Goal: Download file/media

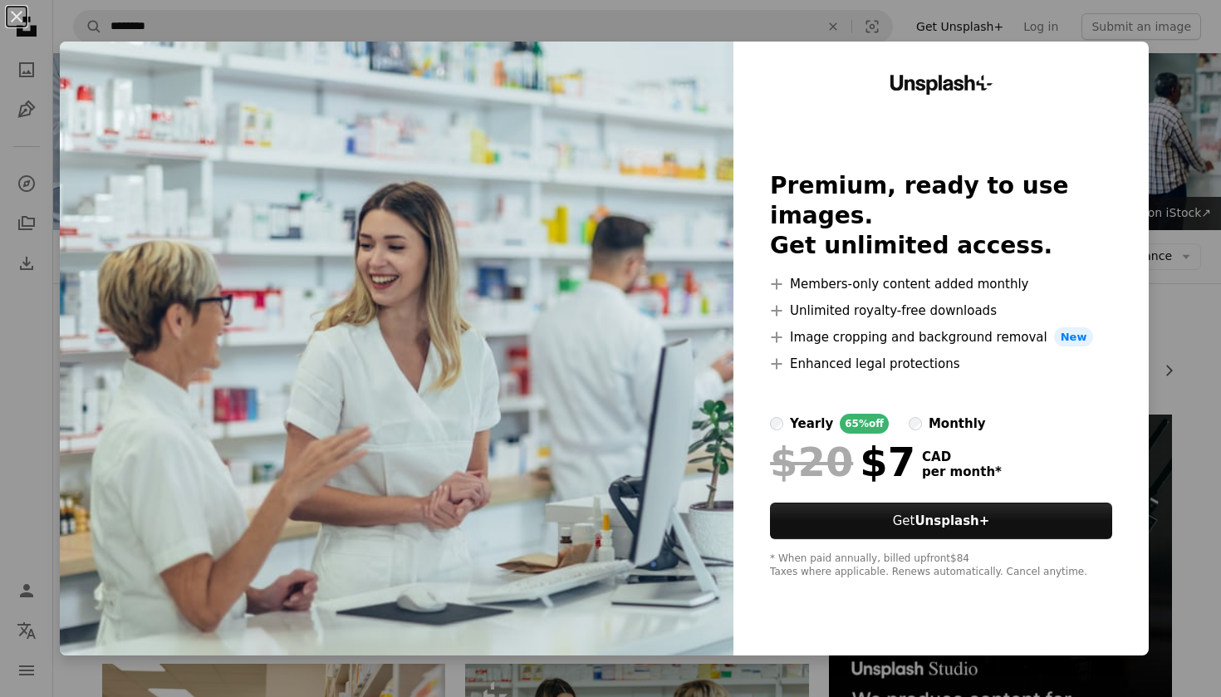
scroll to position [1544, 0]
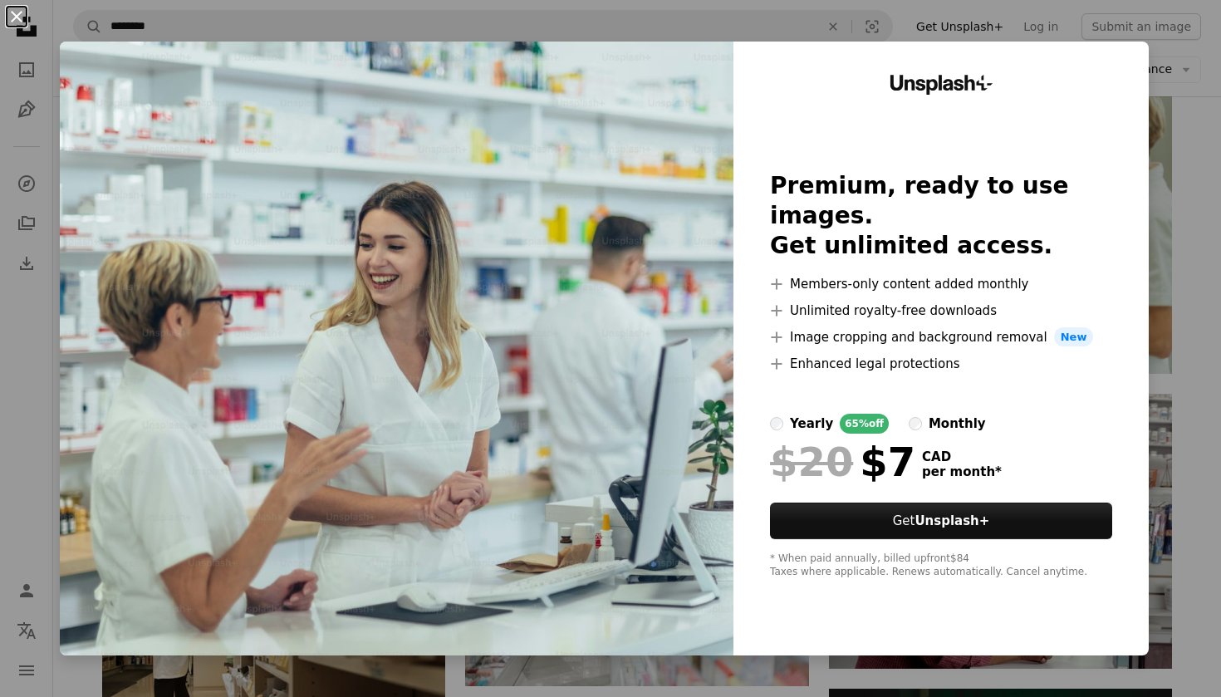
click at [17, 18] on button "An X shape" at bounding box center [17, 17] width 20 height 20
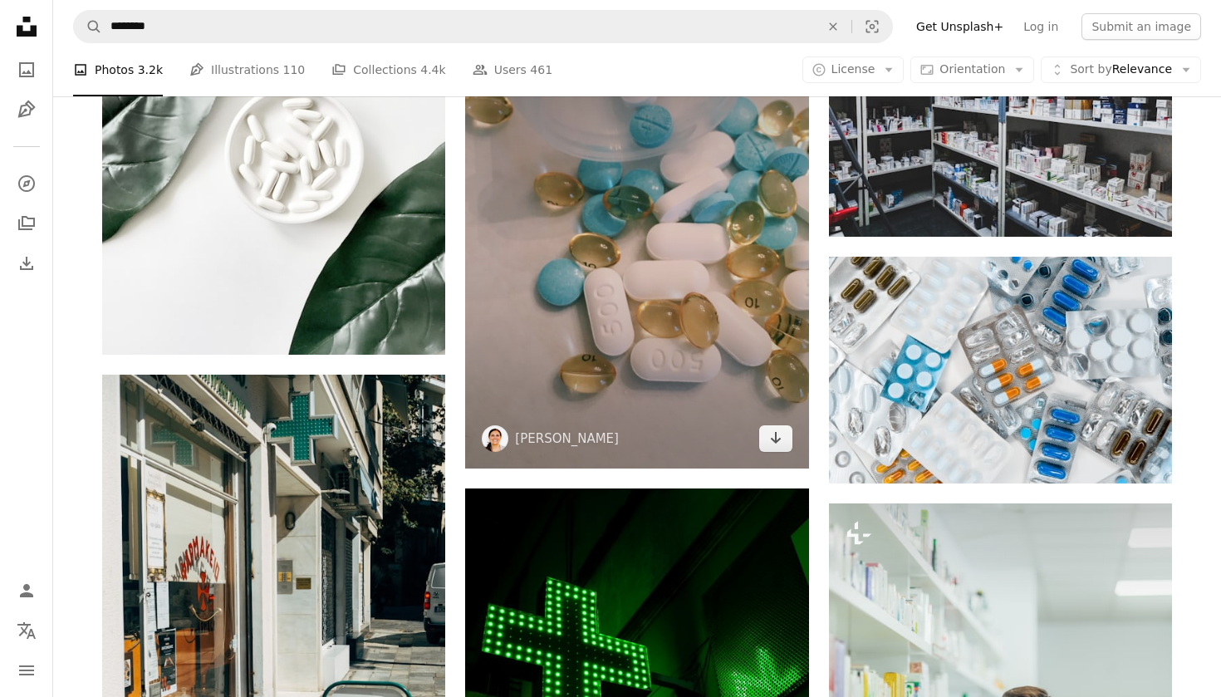
scroll to position [999, 0]
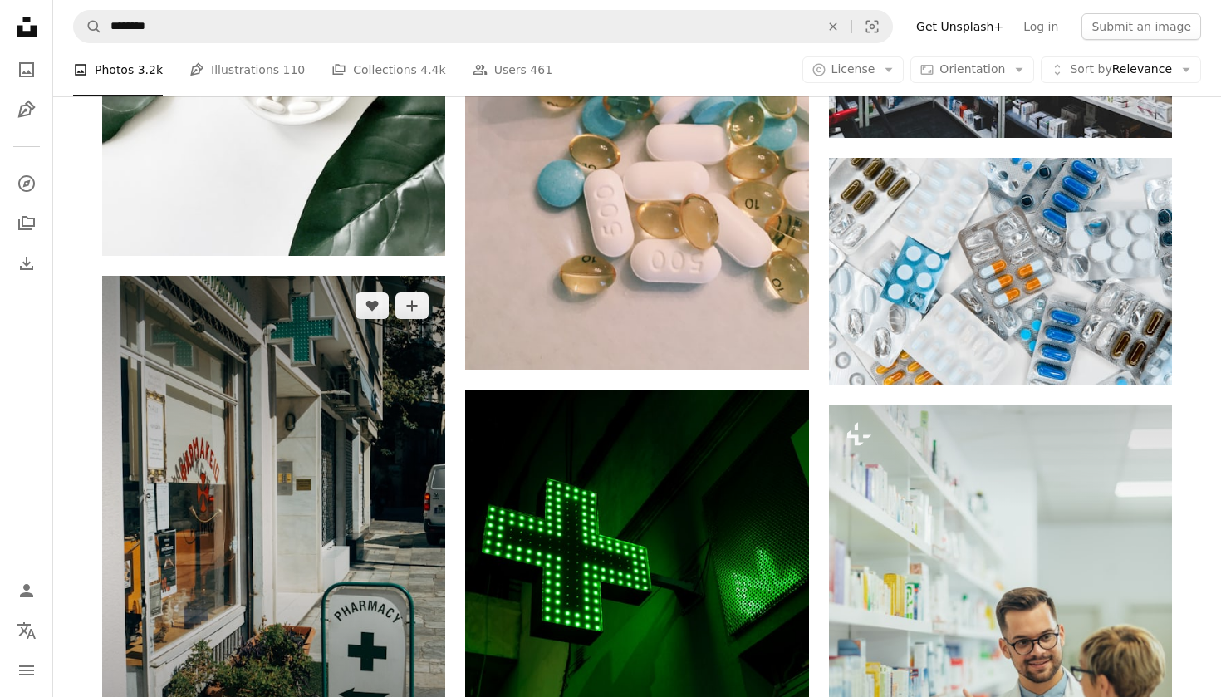
click at [286, 444] on img at bounding box center [273, 533] width 343 height 515
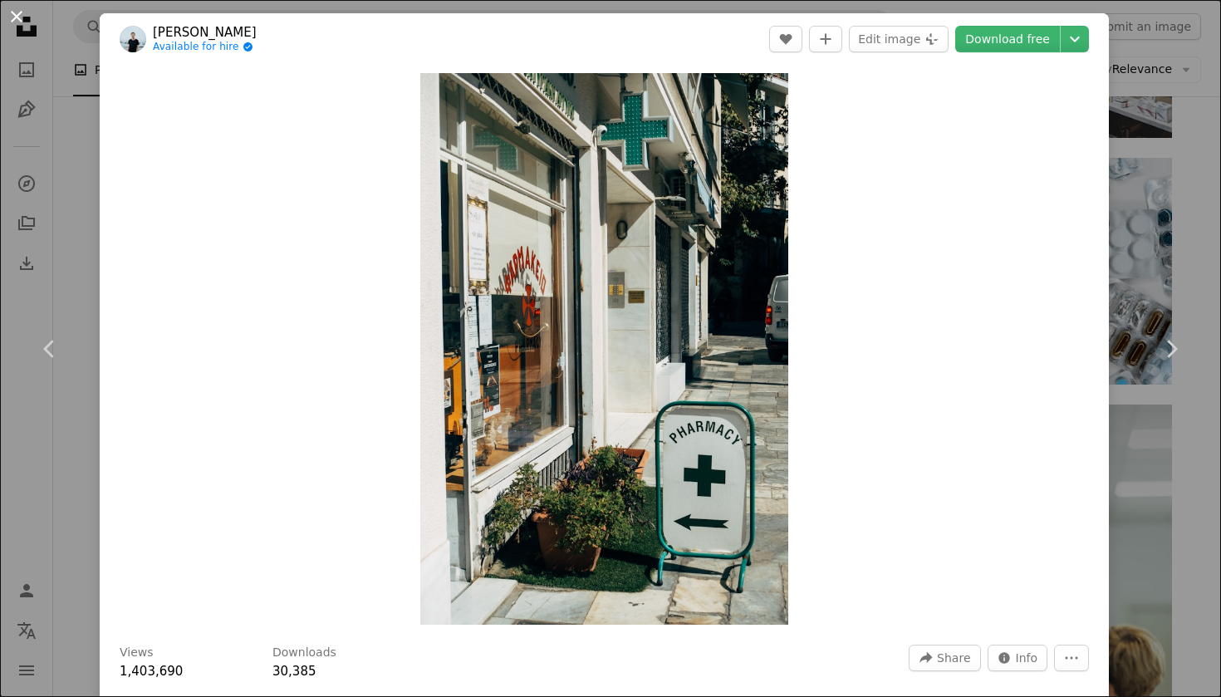
click at [19, 17] on button "An X shape" at bounding box center [17, 17] width 20 height 20
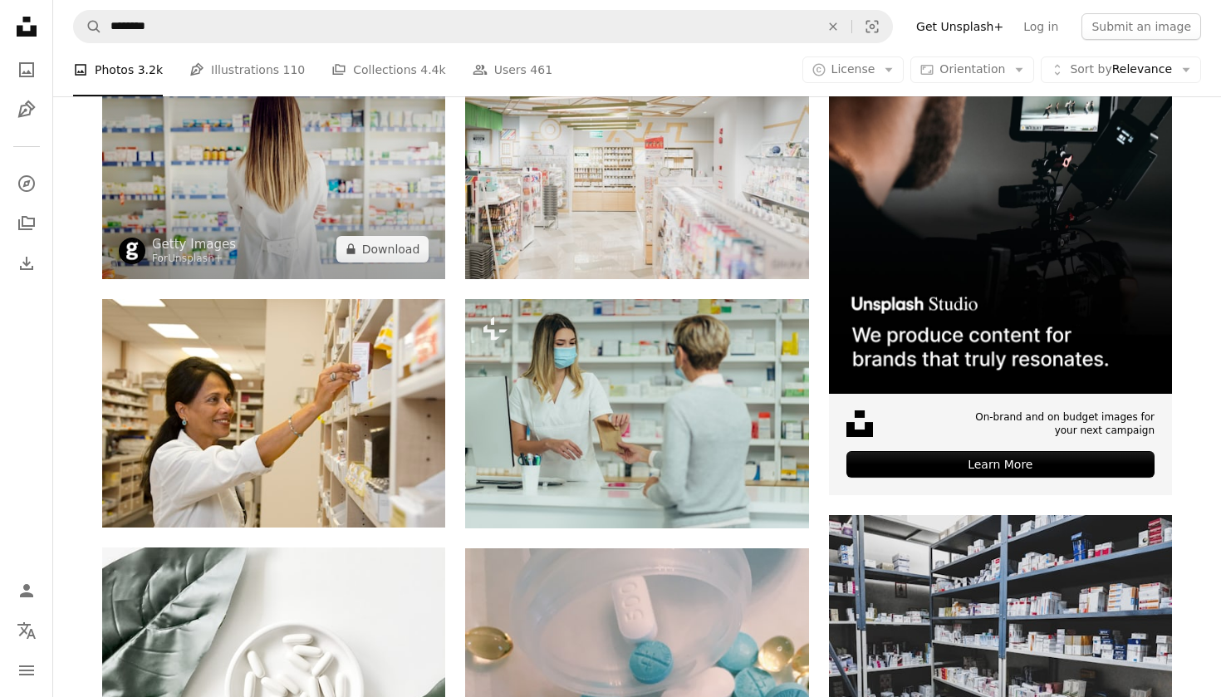
scroll to position [365, 0]
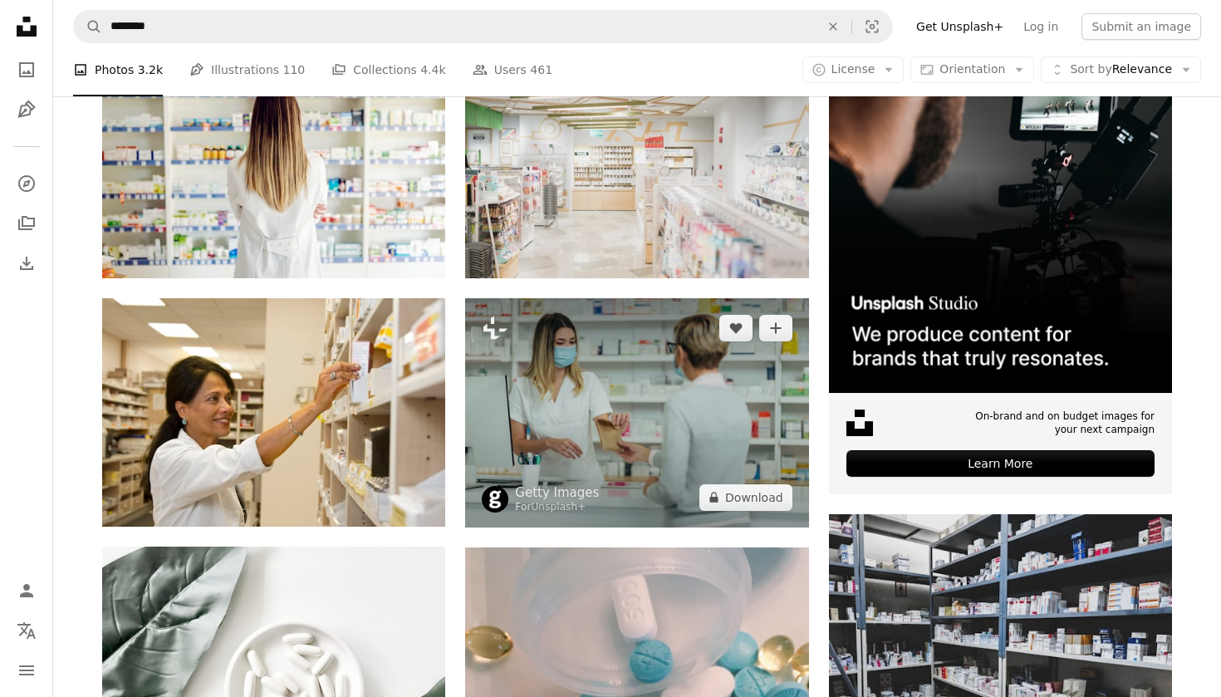
click at [526, 420] on img at bounding box center [636, 412] width 343 height 228
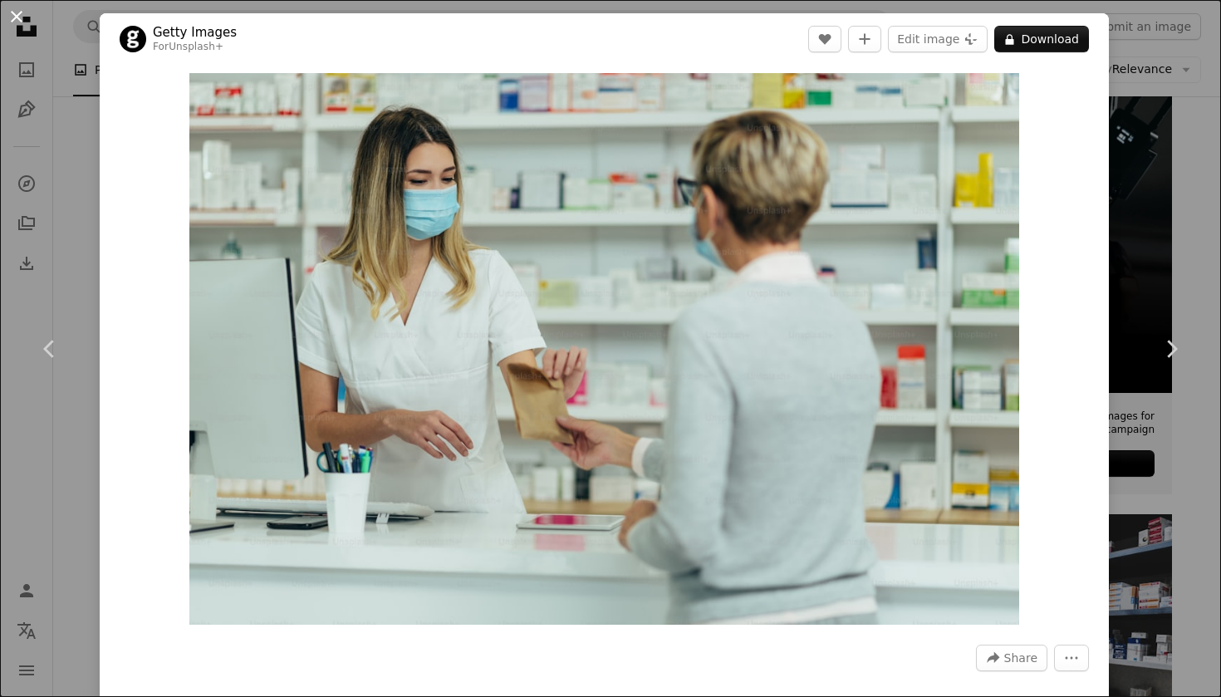
click at [12, 12] on button "An X shape" at bounding box center [17, 17] width 20 height 20
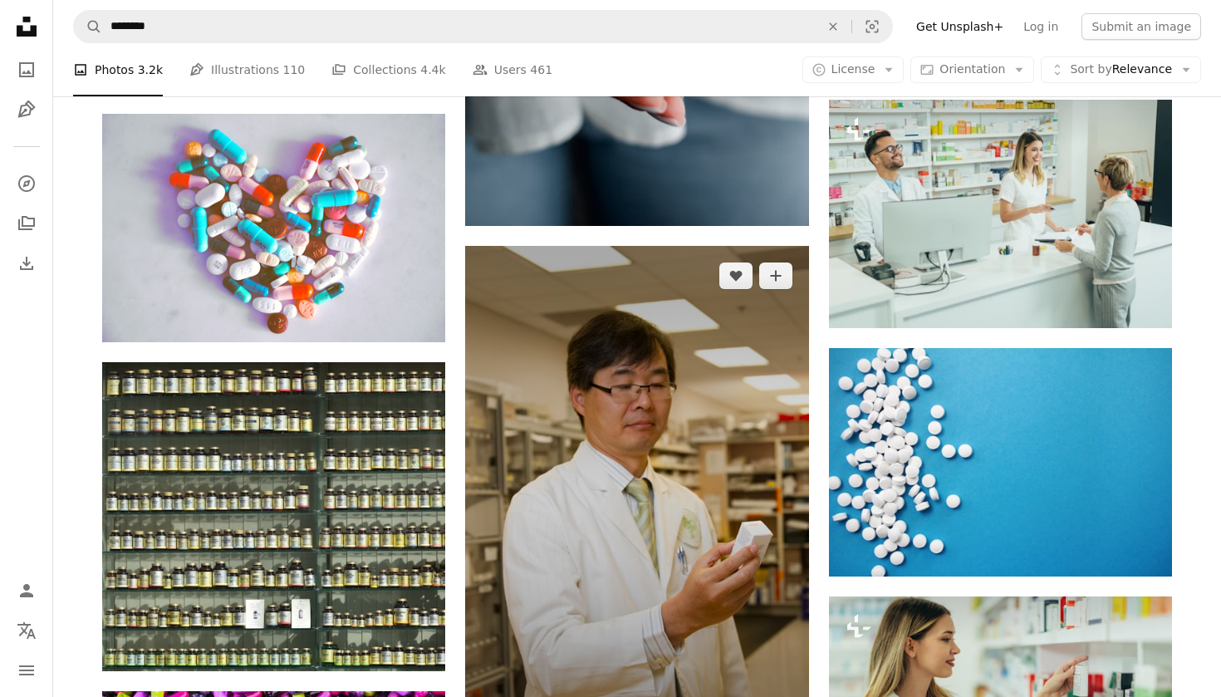
scroll to position [3903, 0]
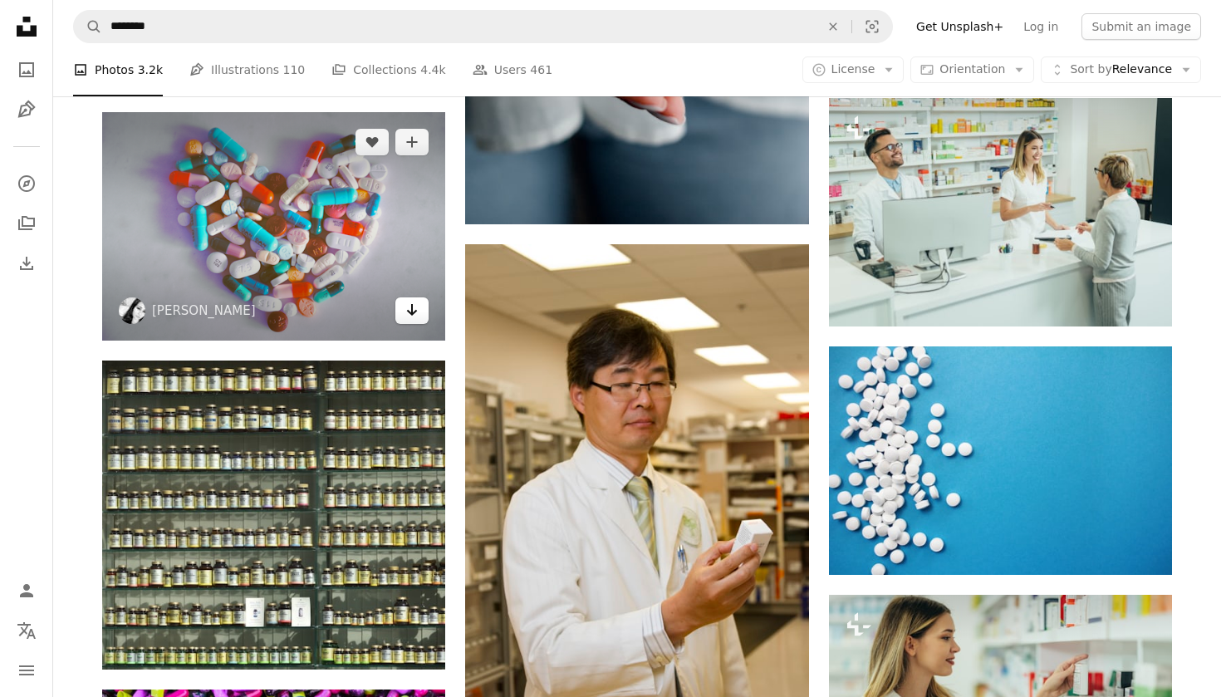
click at [408, 311] on icon "Arrow pointing down" at bounding box center [411, 310] width 13 height 20
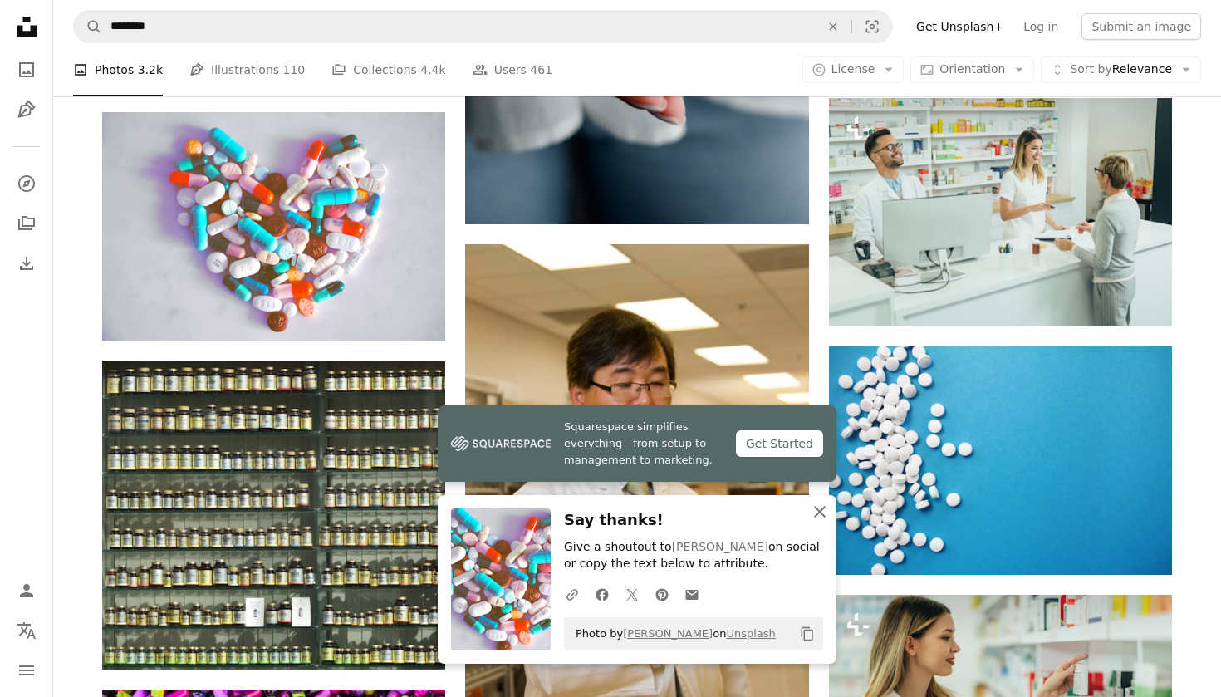
click at [821, 514] on icon "An X shape" at bounding box center [820, 512] width 20 height 20
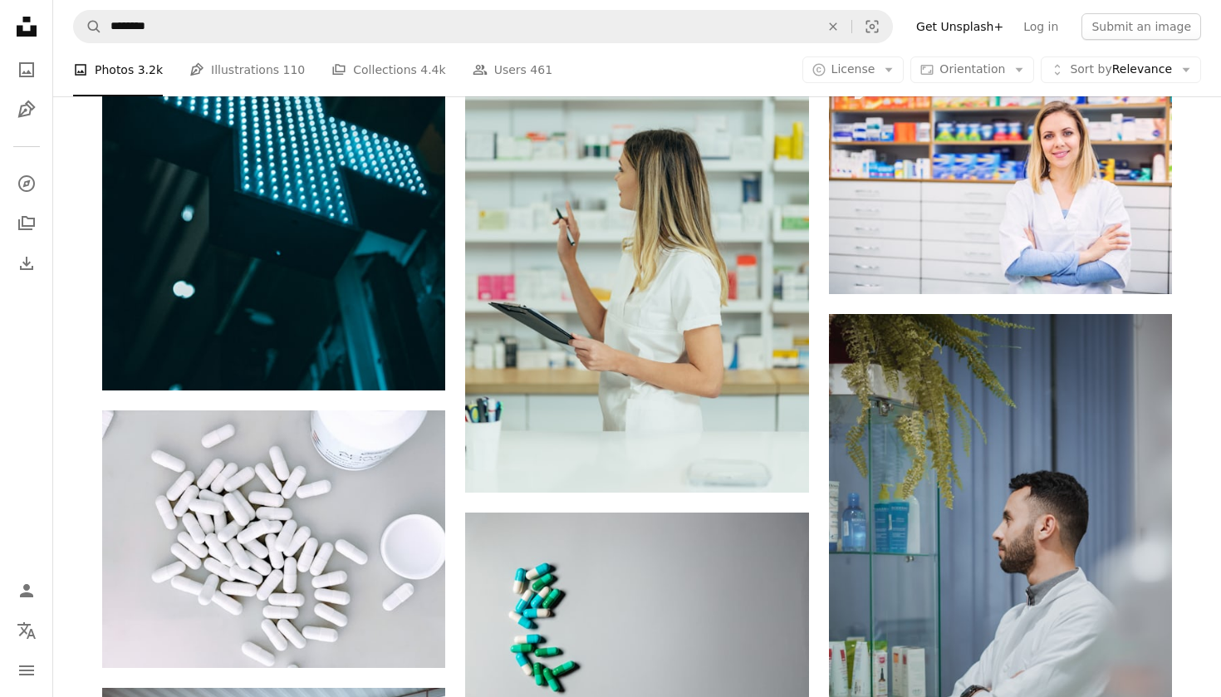
scroll to position [5594, 0]
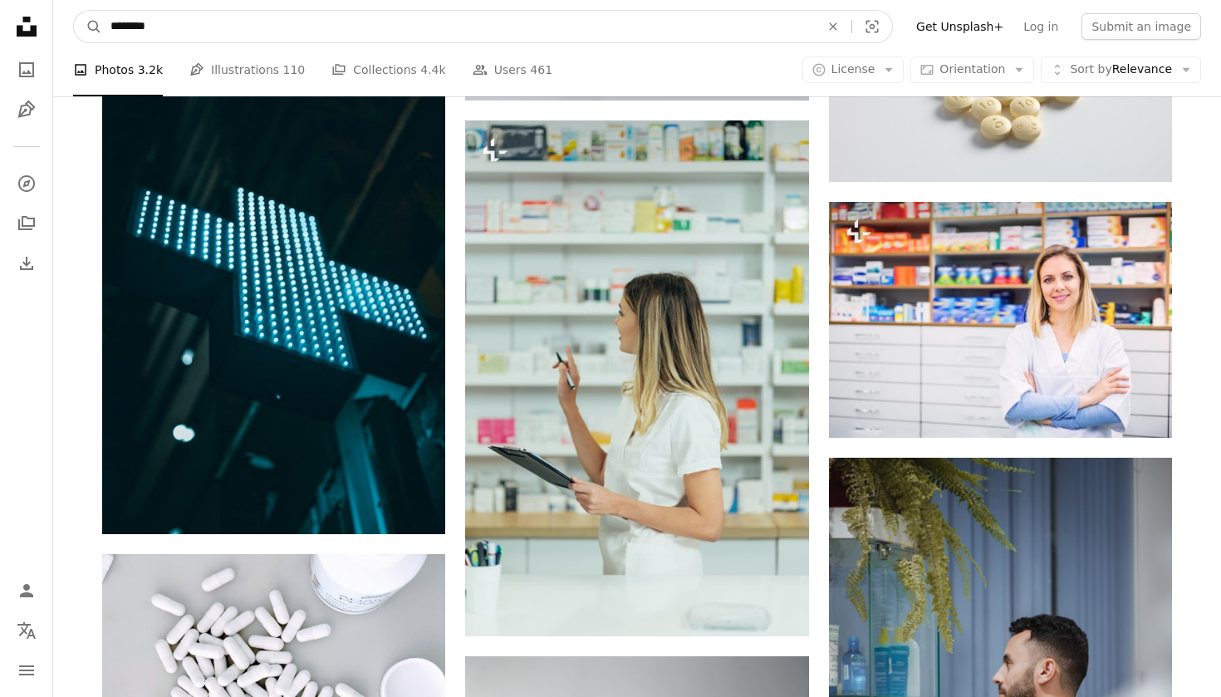
click at [308, 21] on input "********" at bounding box center [458, 27] width 713 height 32
type input "**********"
click at [88, 27] on button "A magnifying glass" at bounding box center [88, 27] width 28 height 32
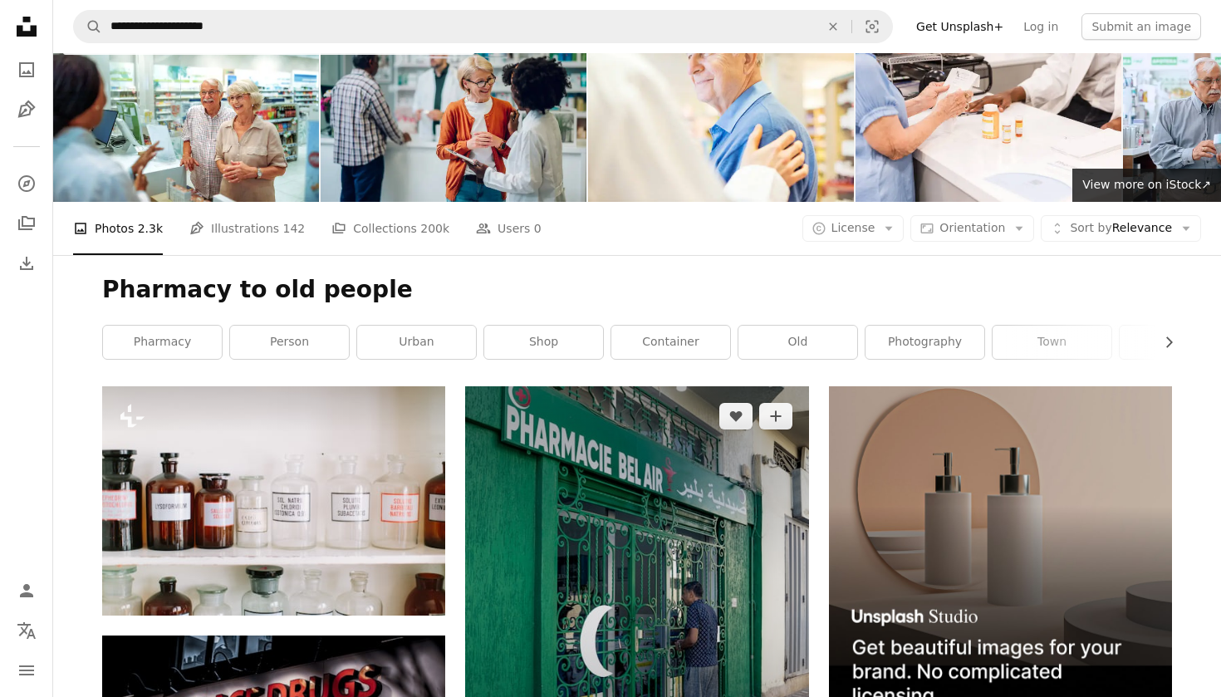
scroll to position [40, 0]
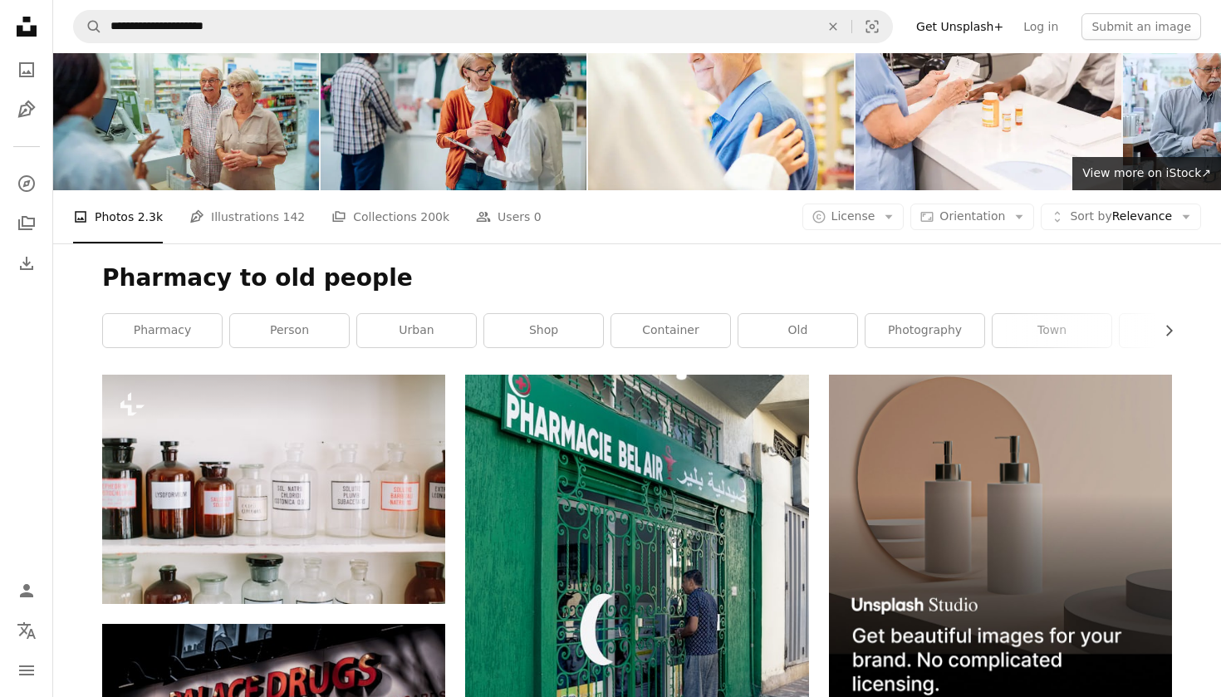
click at [236, 137] on img at bounding box center [186, 101] width 266 height 177
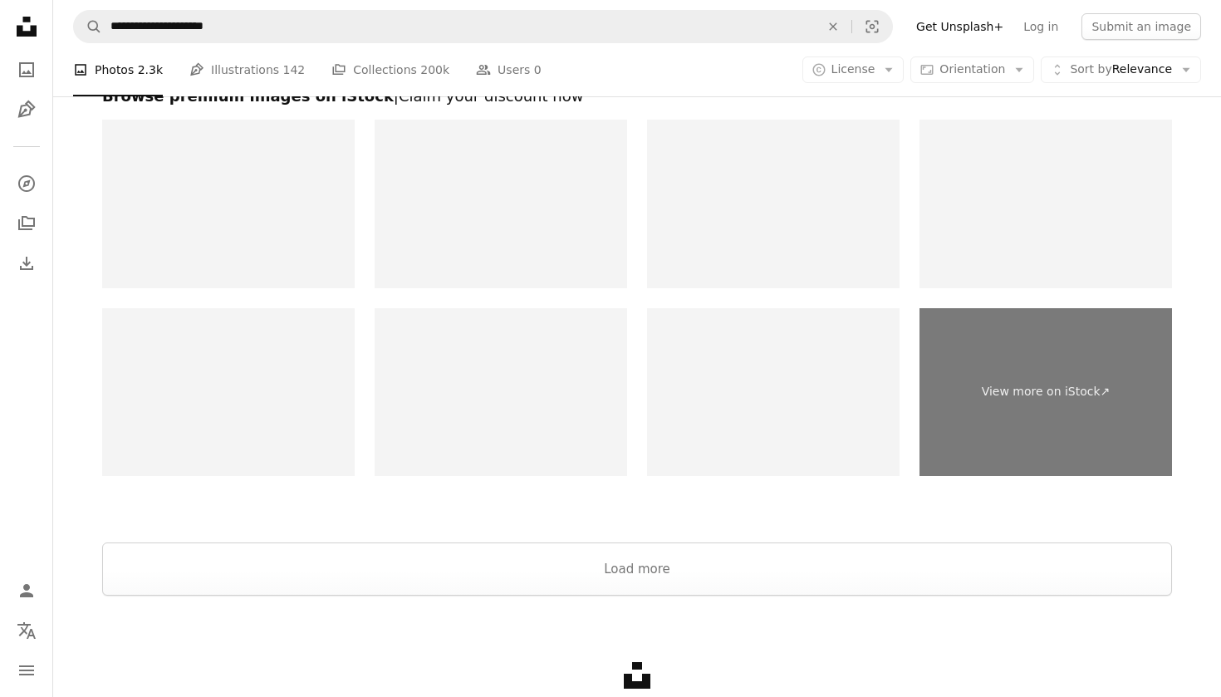
scroll to position [3275, 0]
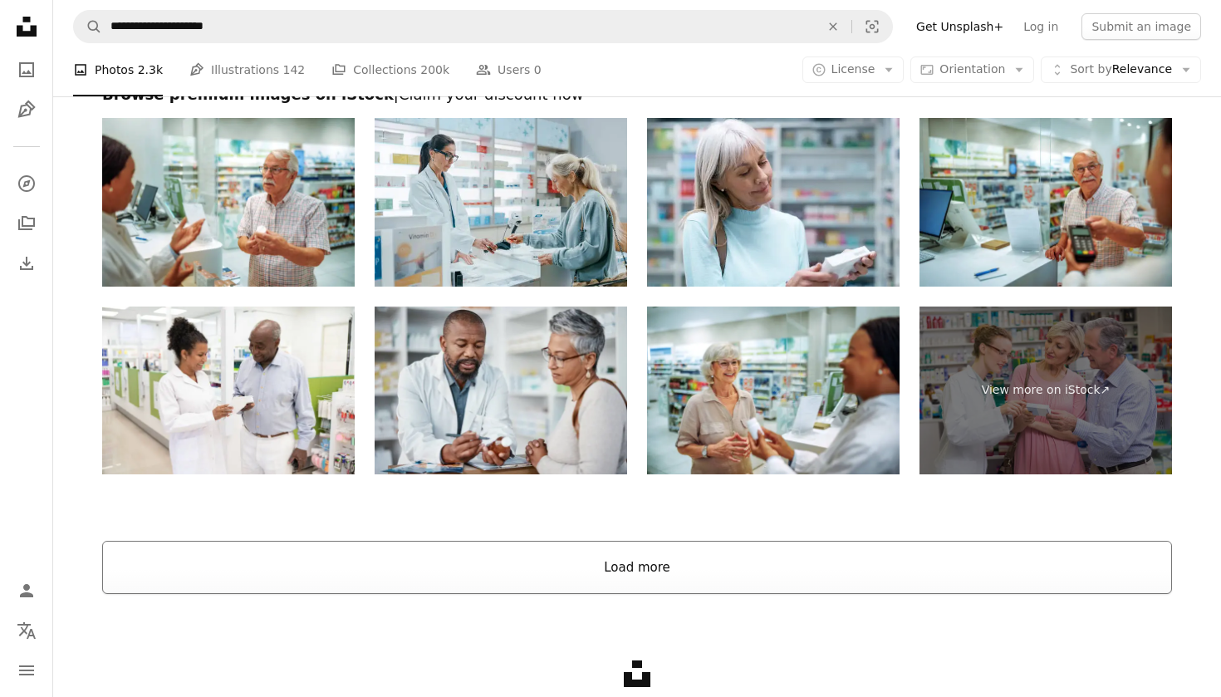
click at [618, 568] on button "Load more" at bounding box center [637, 567] width 1070 height 53
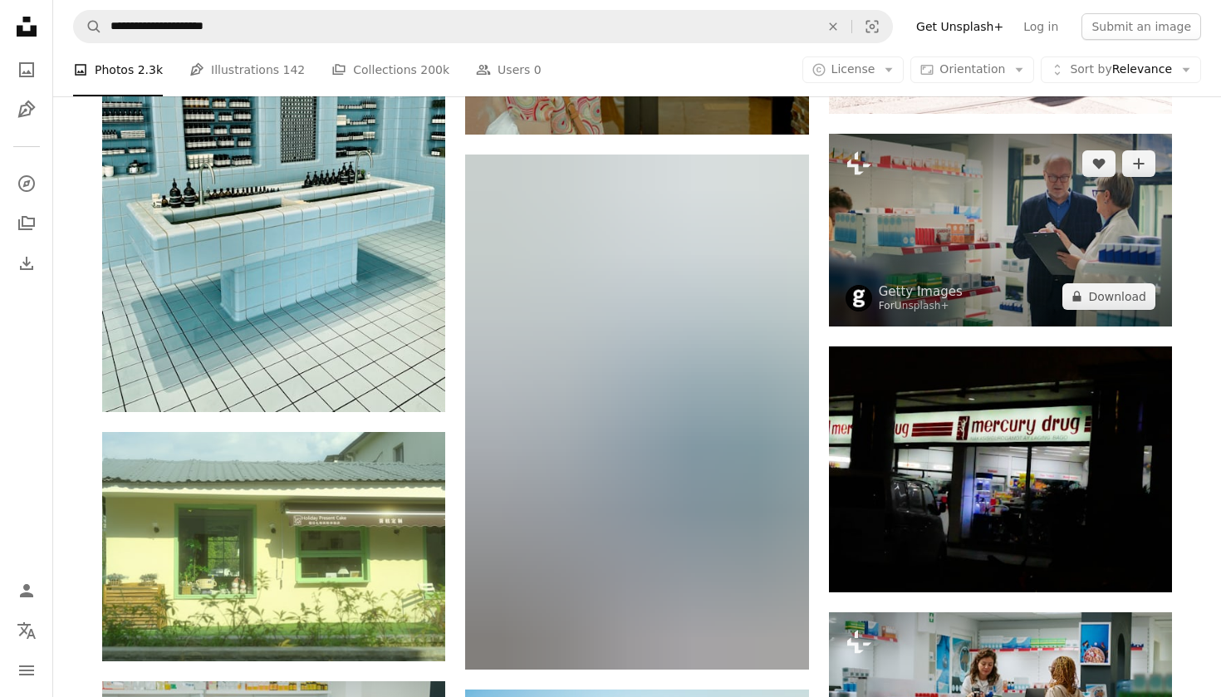
scroll to position [1891, 0]
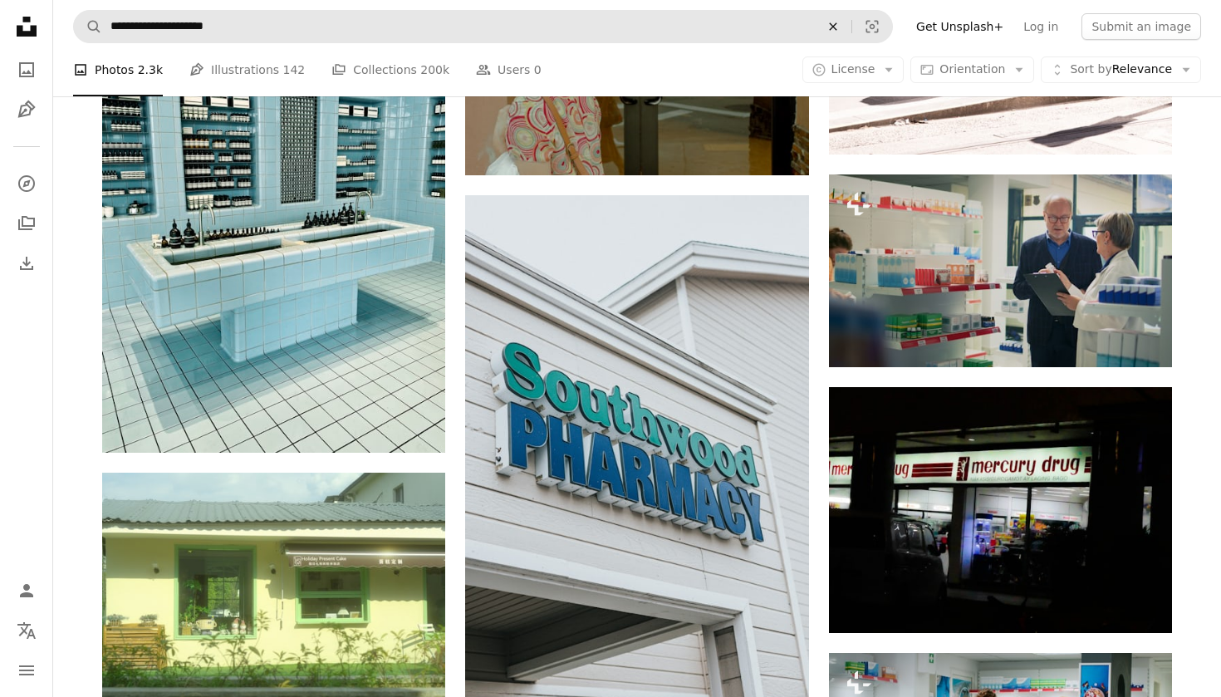
click at [836, 28] on icon "Find visuals sitewide" at bounding box center [832, 25] width 7 height 7
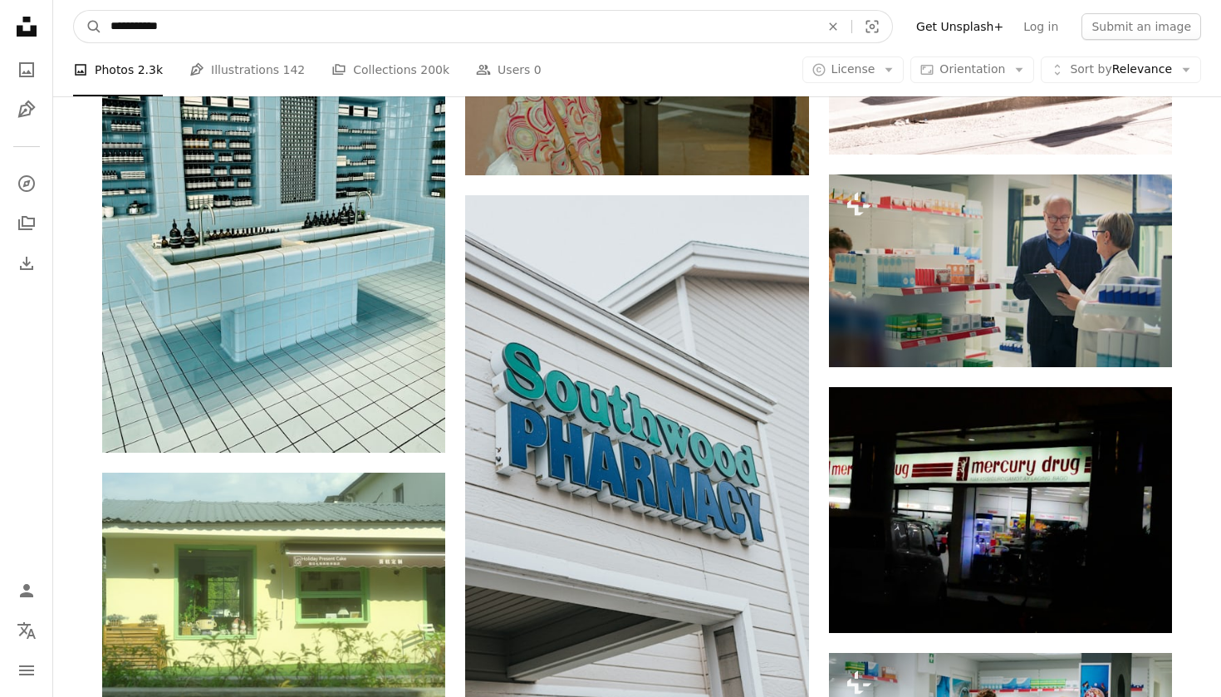
type input "**********"
click at [88, 27] on button "A magnifying glass" at bounding box center [88, 27] width 28 height 32
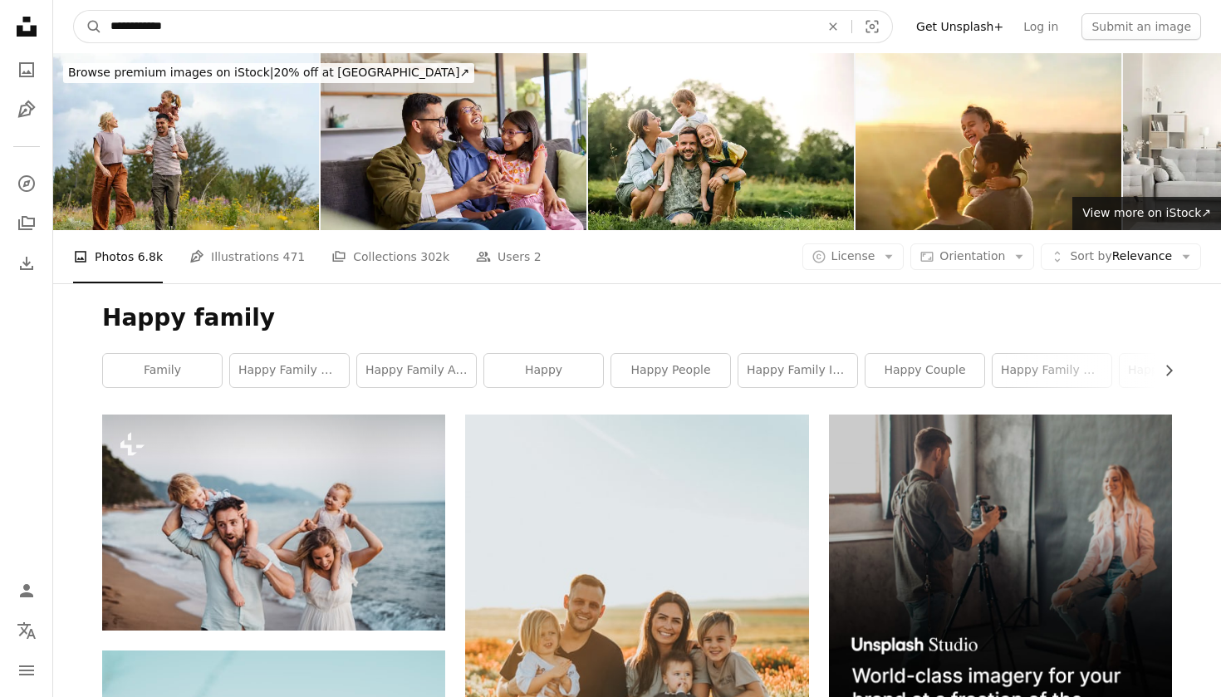
click at [145, 27] on input "**********" at bounding box center [458, 27] width 713 height 32
type input "**********"
click at [88, 27] on button "A magnifying glass" at bounding box center [88, 27] width 28 height 32
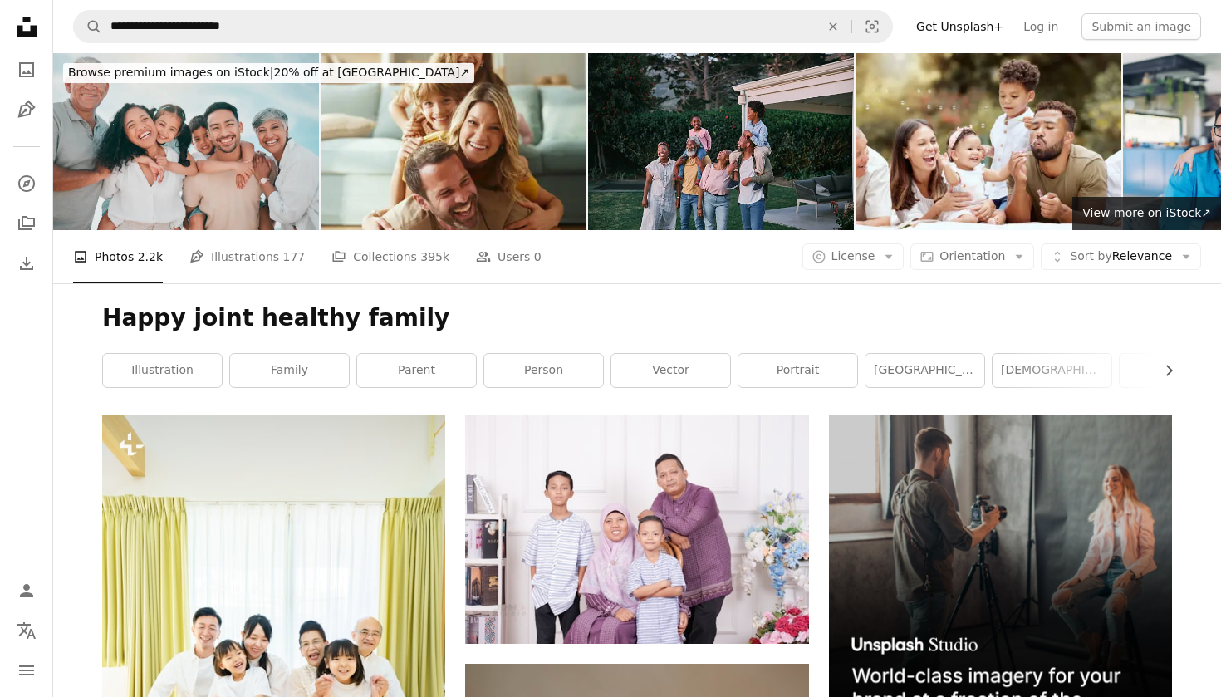
click at [200, 135] on img at bounding box center [186, 141] width 266 height 177
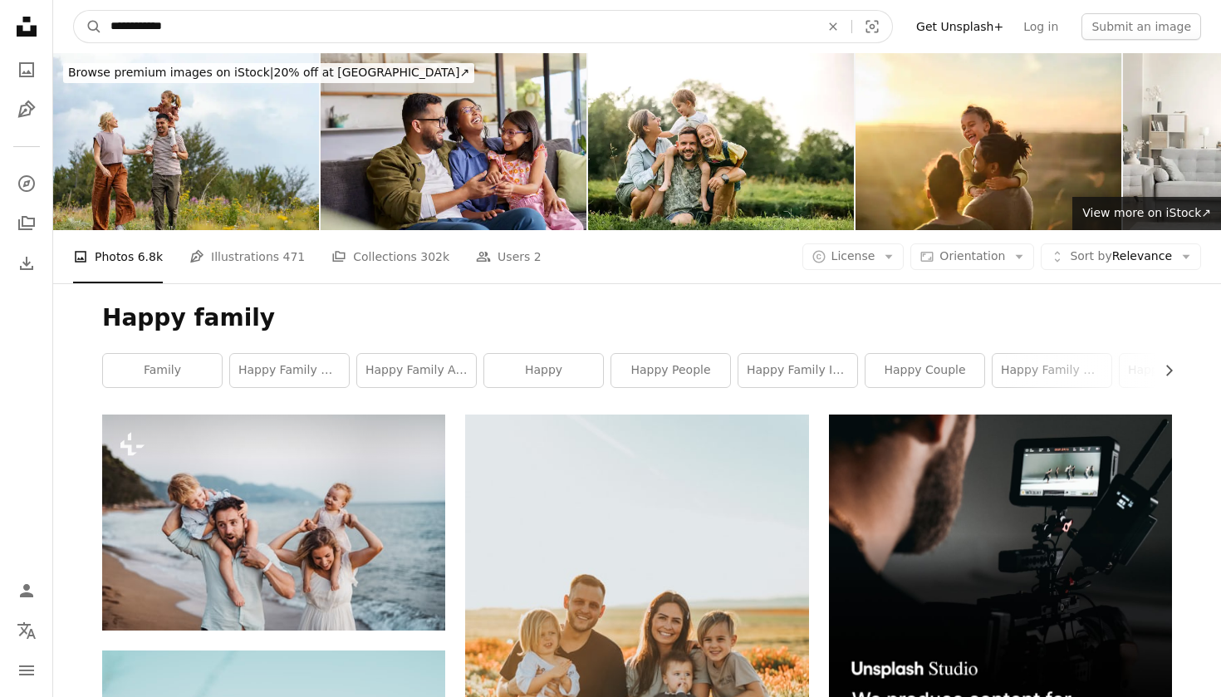
click at [219, 32] on input "**********" at bounding box center [458, 27] width 713 height 32
type input "*"
type input "*********"
click at [88, 27] on button "A magnifying glass" at bounding box center [88, 27] width 28 height 32
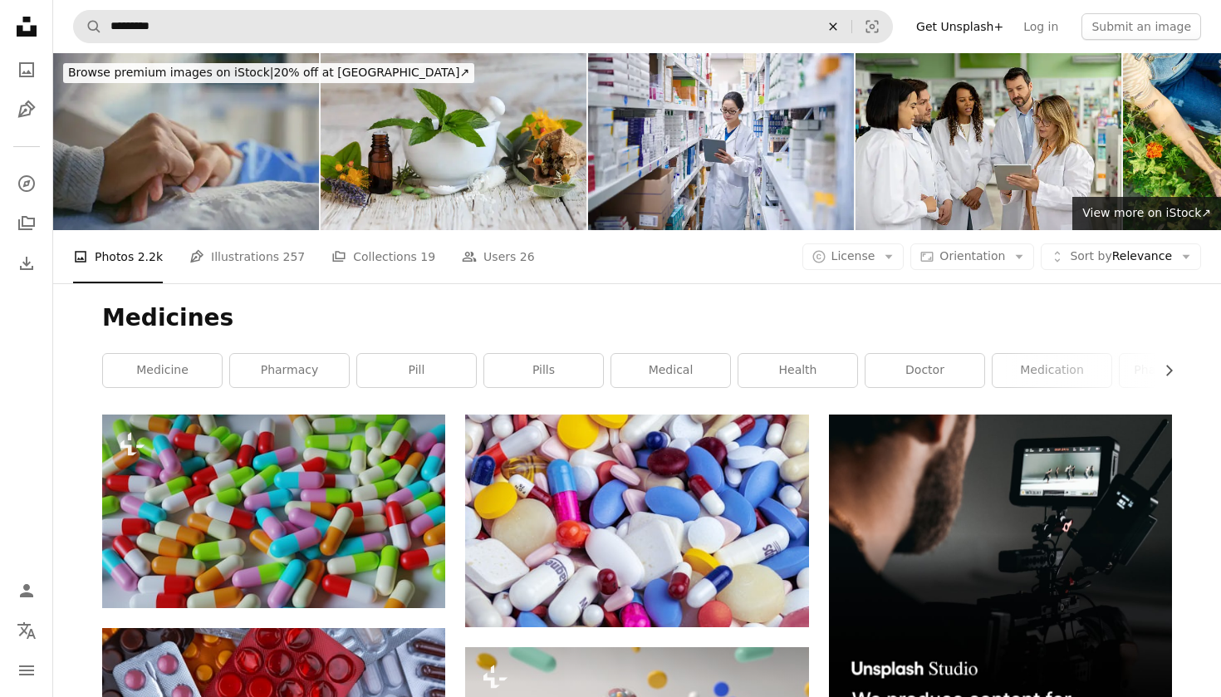
click at [845, 32] on icon "An X shape" at bounding box center [833, 26] width 37 height 13
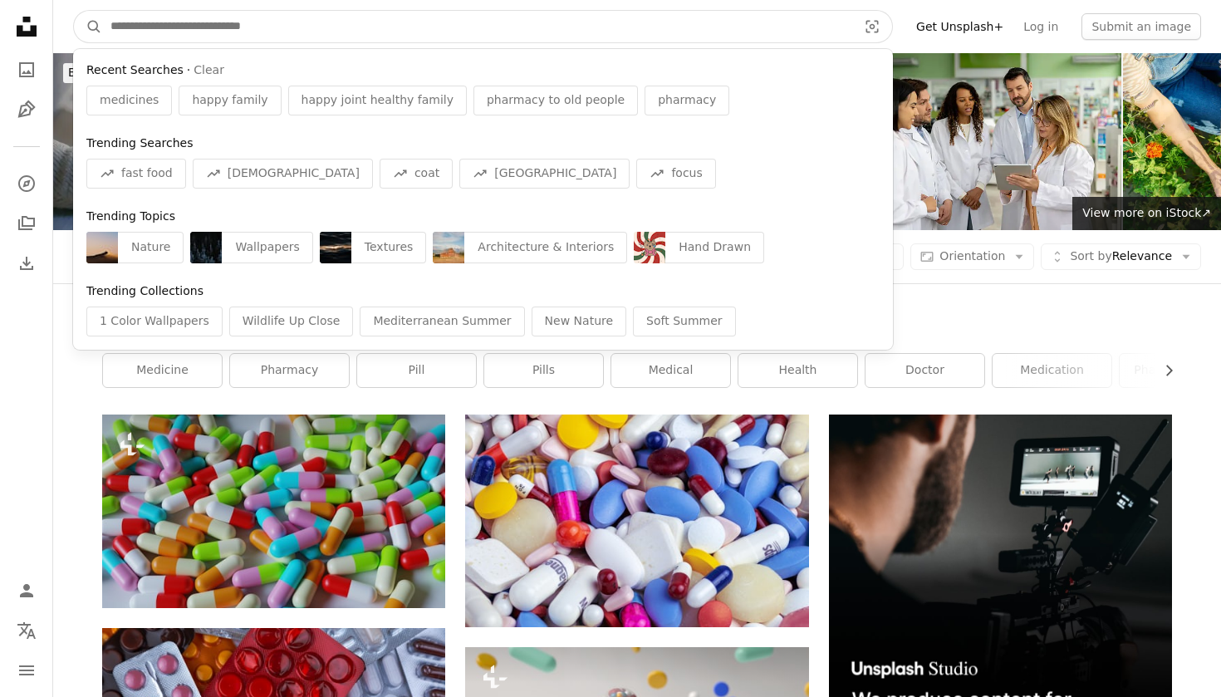
click at [611, 32] on input "Find visuals sitewide" at bounding box center [477, 27] width 750 height 32
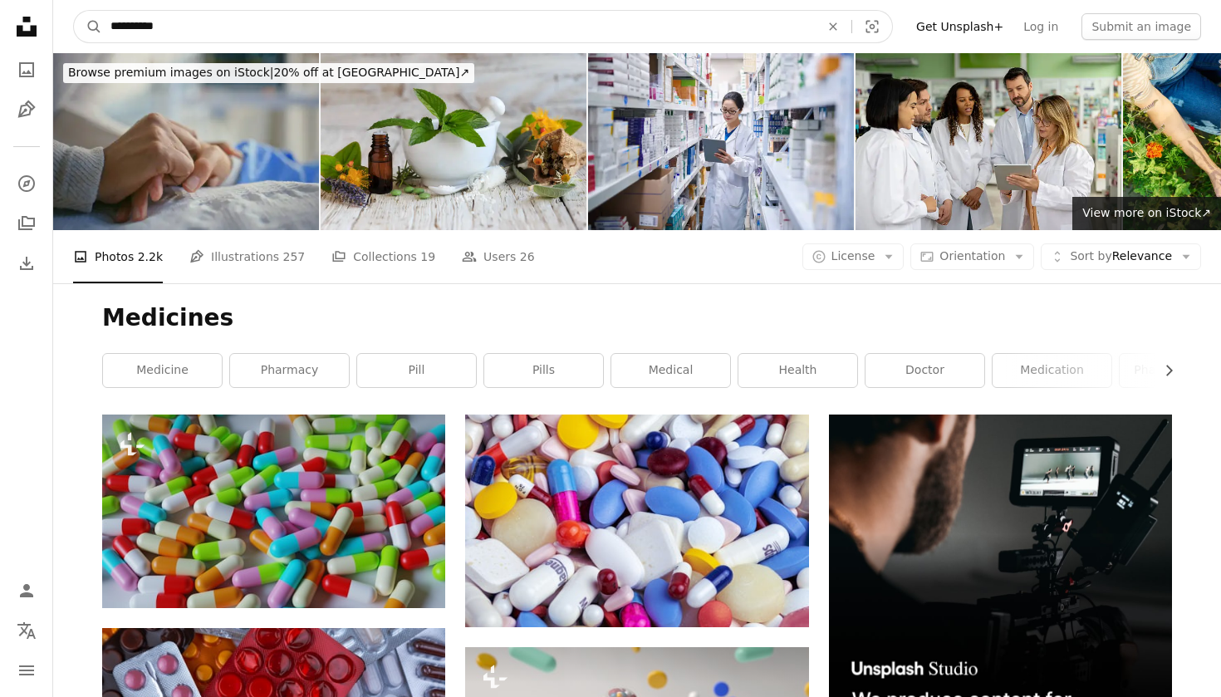
type input "**********"
click at [88, 27] on button "A magnifying glass" at bounding box center [88, 27] width 28 height 32
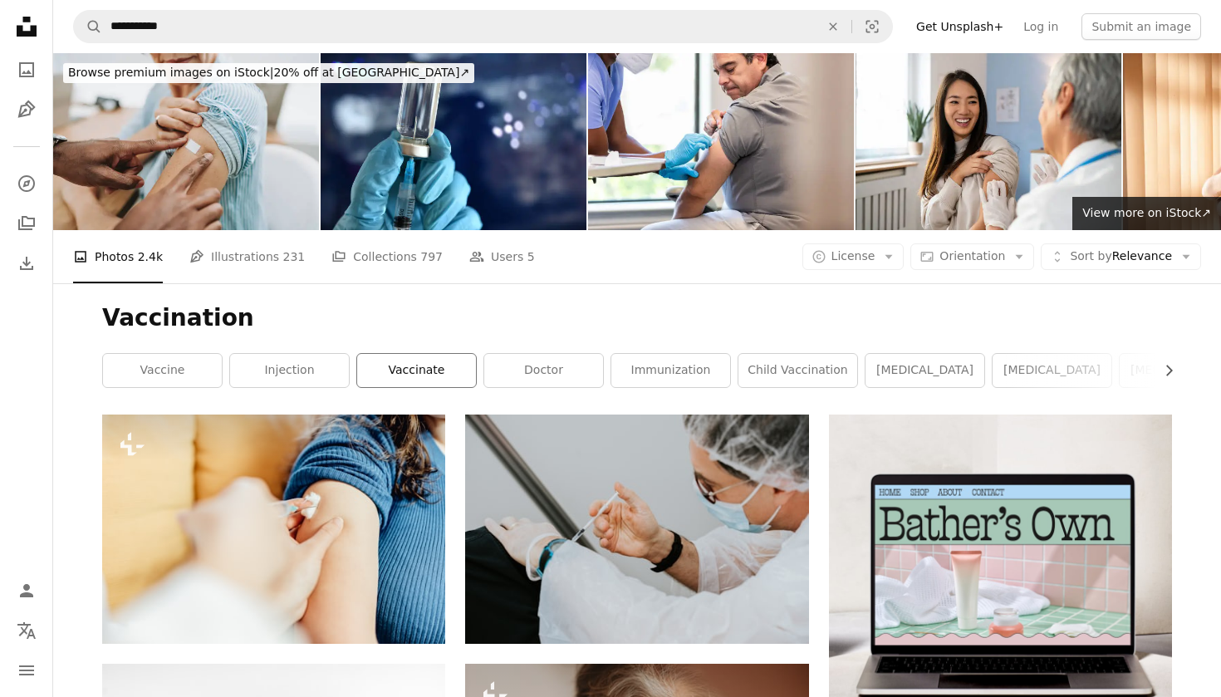
click at [418, 367] on link "vaccinate" at bounding box center [416, 370] width 119 height 33
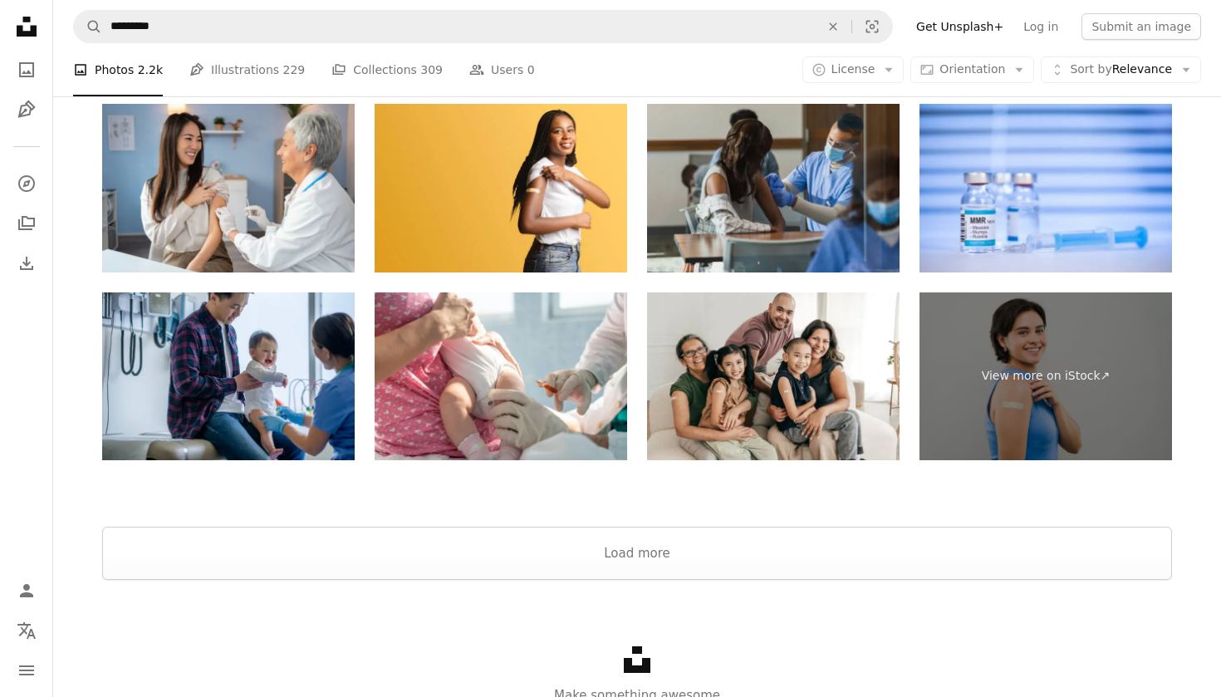
scroll to position [2955, 0]
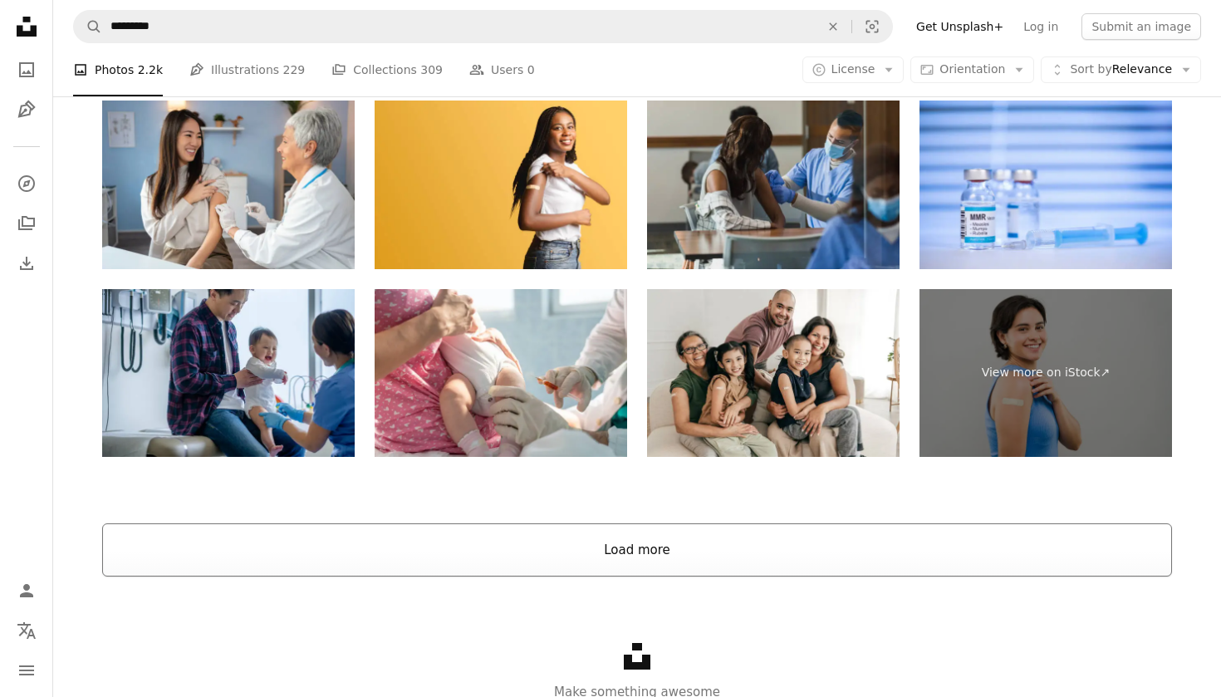
click at [570, 542] on button "Load more" at bounding box center [637, 549] width 1070 height 53
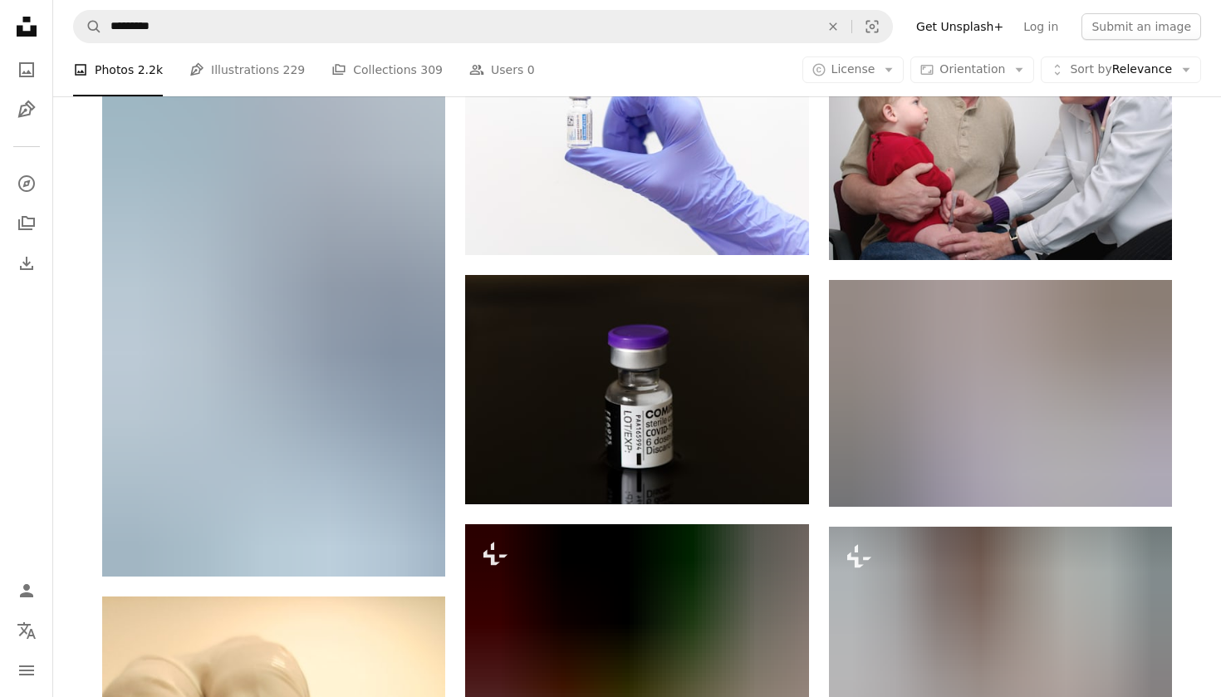
scroll to position [1402, 0]
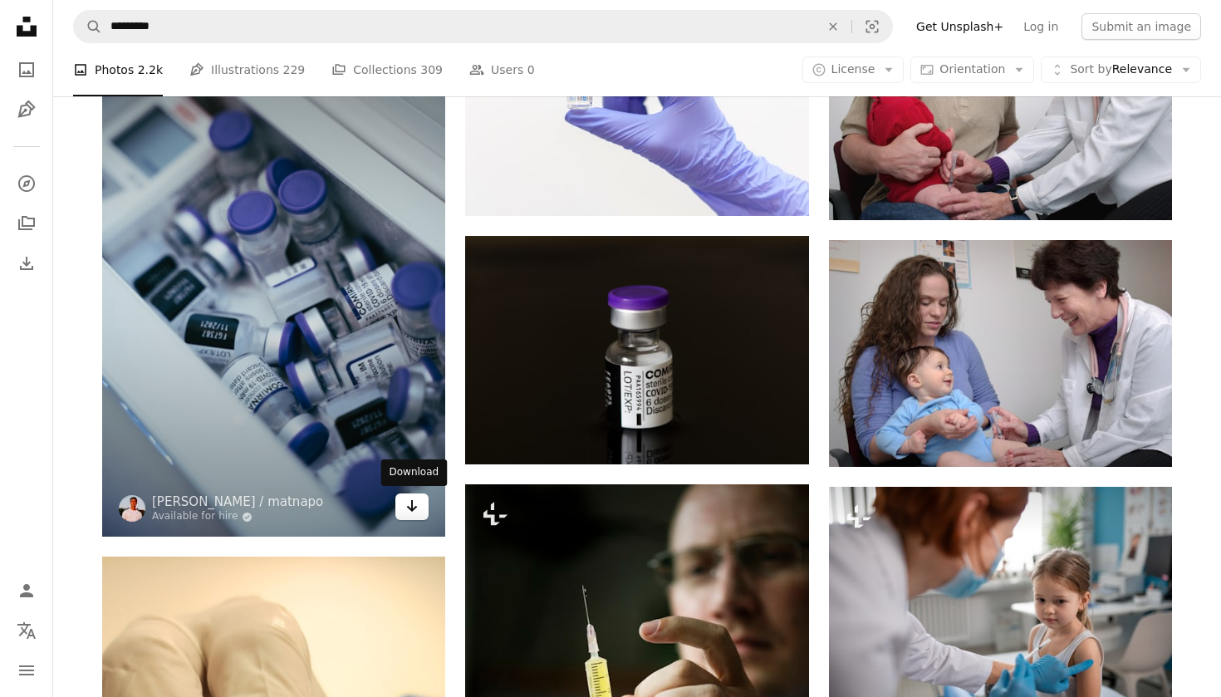
click at [413, 515] on link "Arrow pointing down" at bounding box center [411, 506] width 33 height 27
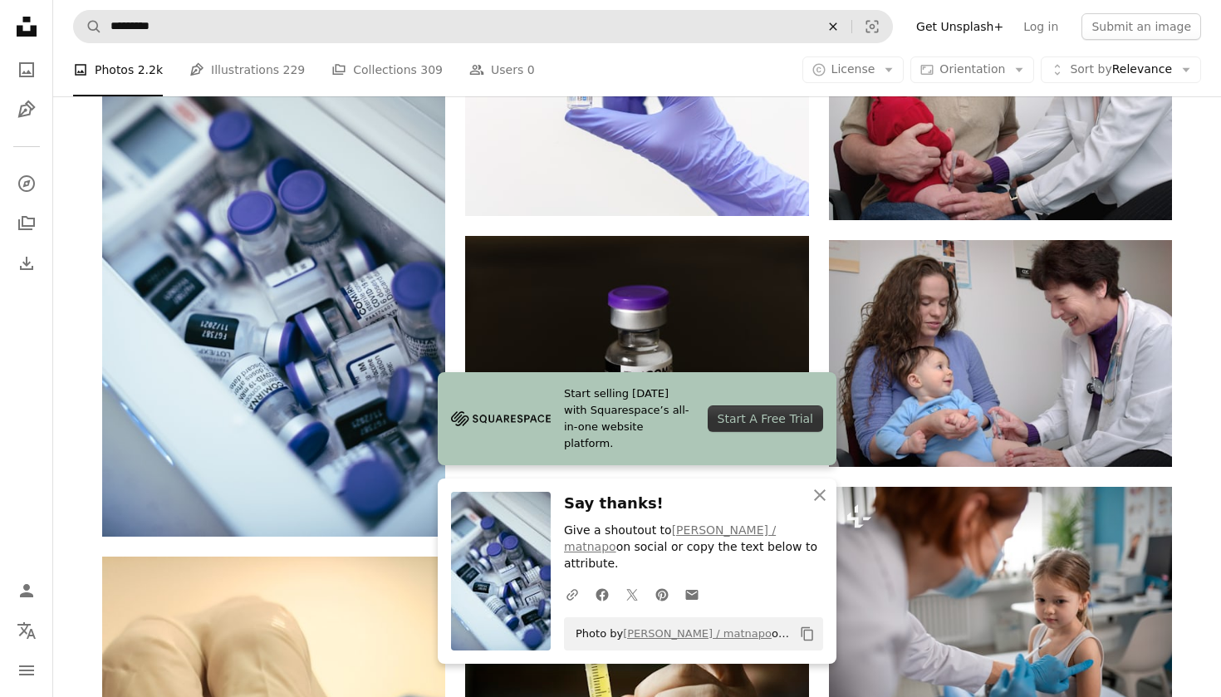
click at [851, 18] on button "An X shape" at bounding box center [833, 27] width 37 height 32
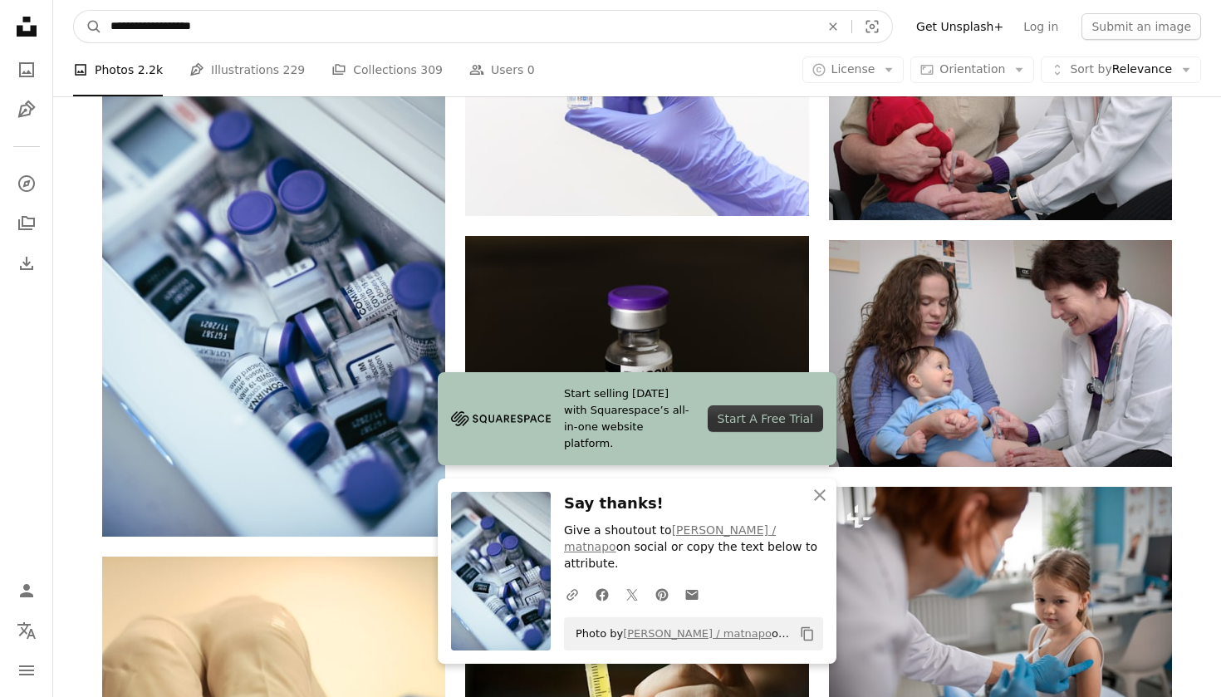
type input "**********"
click at [88, 27] on button "A magnifying glass" at bounding box center [88, 27] width 28 height 32
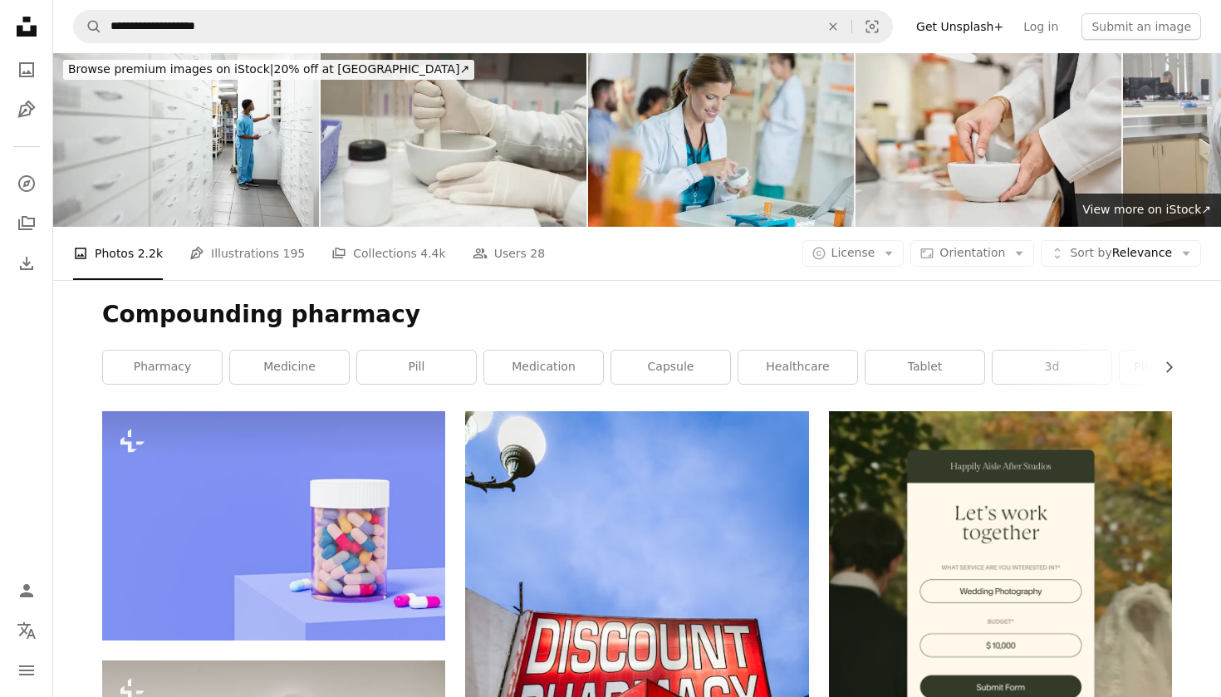
scroll to position [3, 0]
click at [998, 188] on img at bounding box center [988, 138] width 266 height 177
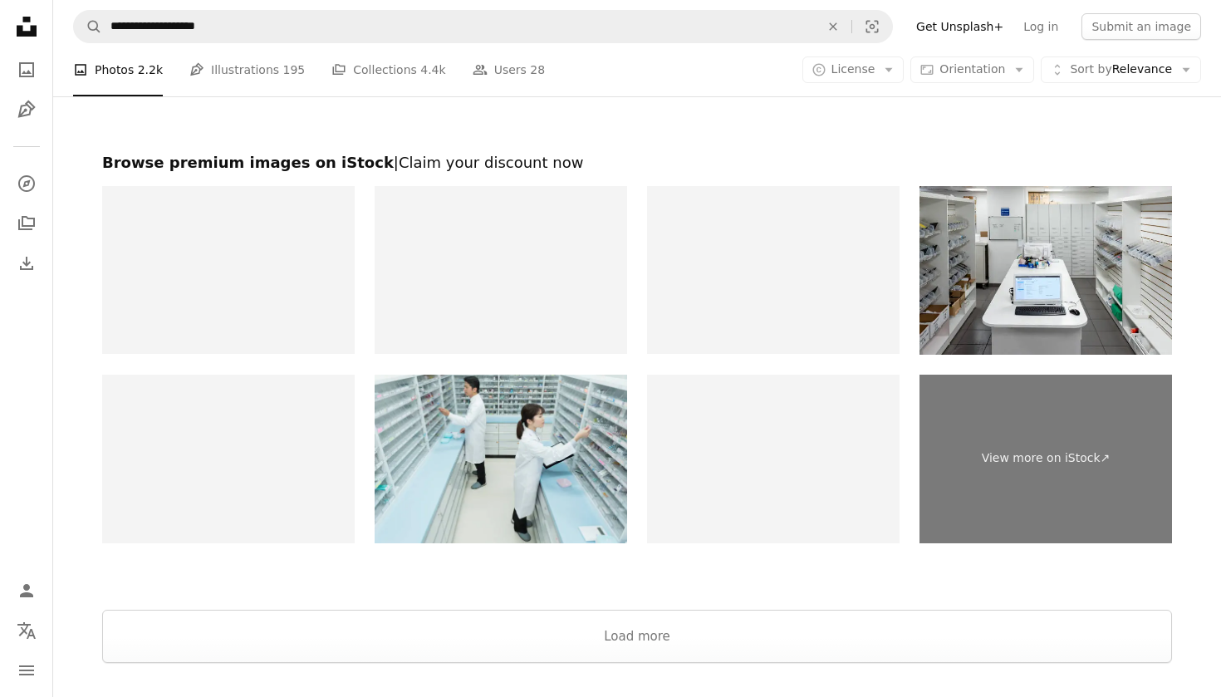
scroll to position [2735, 0]
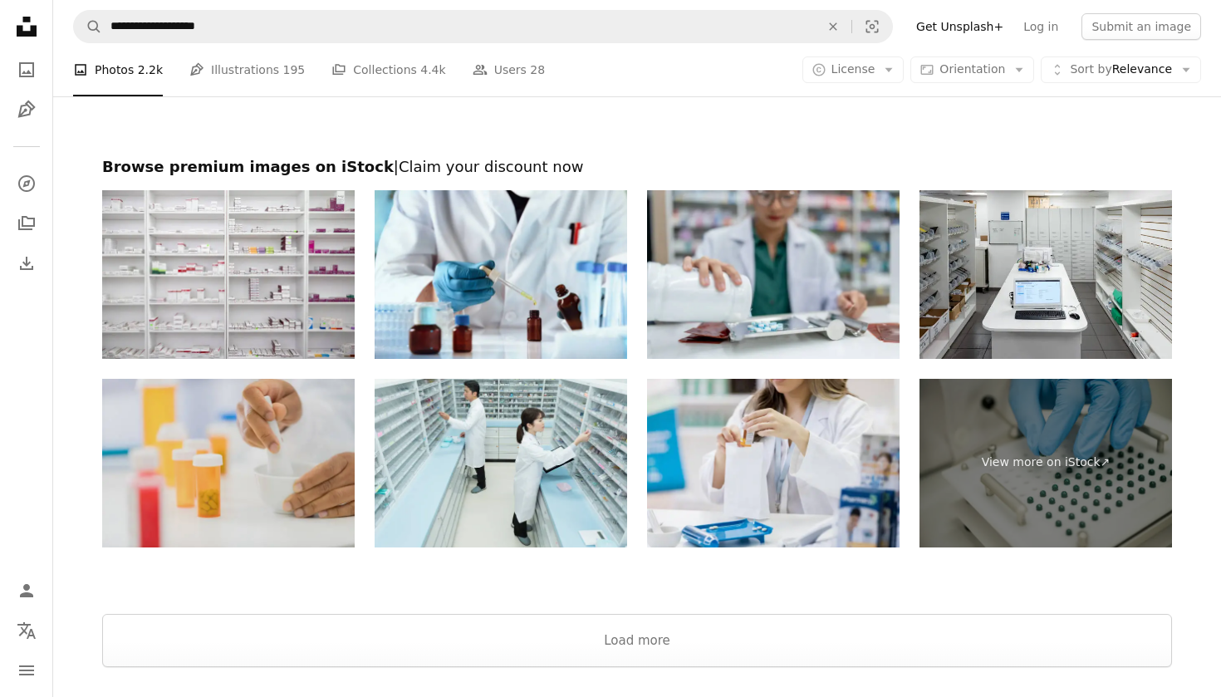
click at [216, 460] on img at bounding box center [228, 463] width 252 height 169
